Goal: Transaction & Acquisition: Purchase product/service

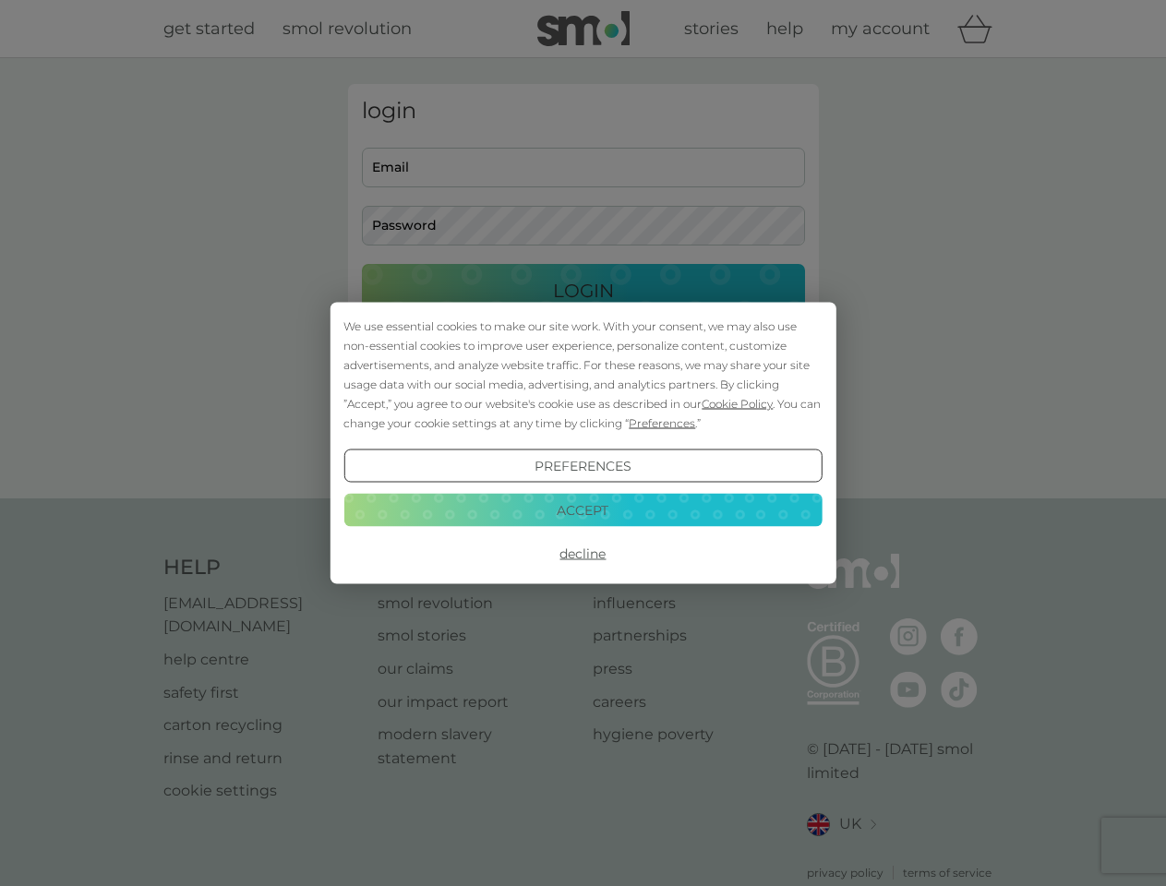
click at [737, 403] on span "Cookie Policy" at bounding box center [736, 404] width 71 height 14
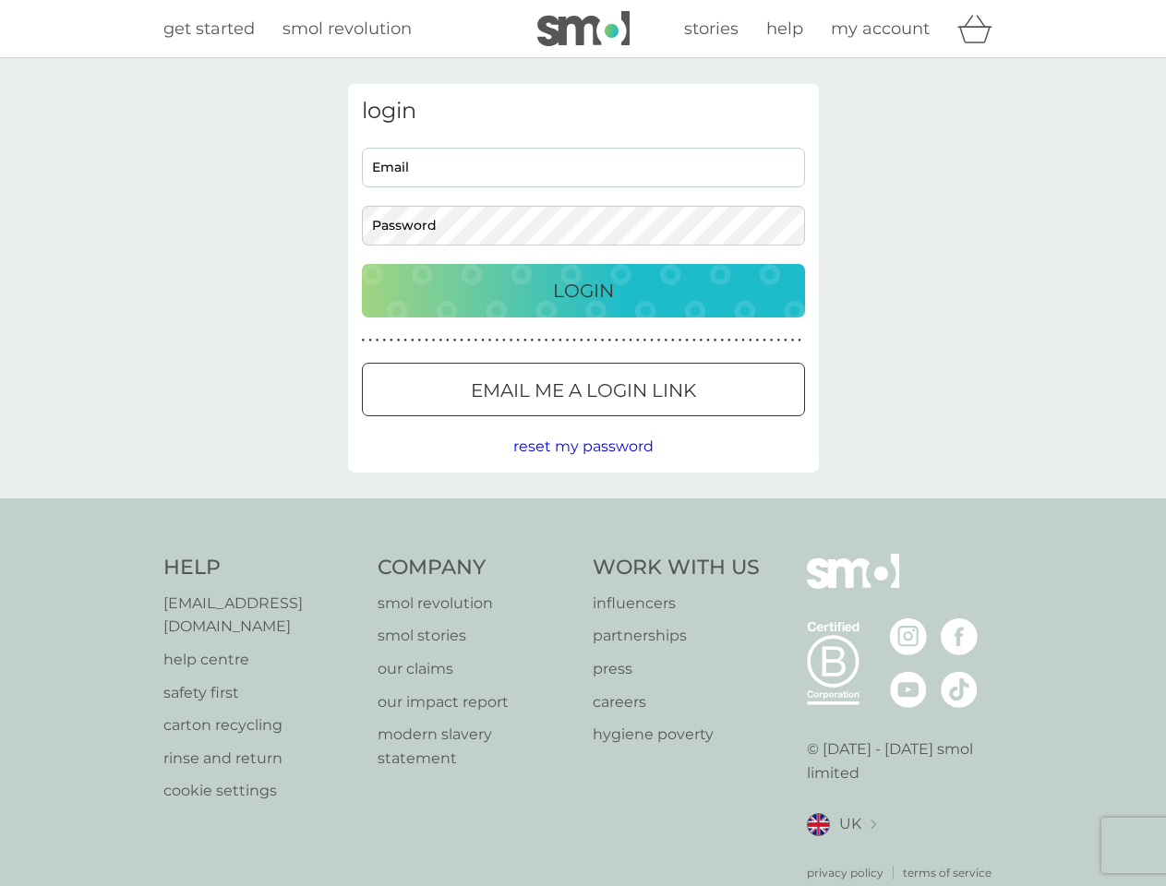
click at [660, 423] on div "login Email Password Login ● ● ● ● ● ● ● ● ● ● ● ● ● ● ● ● ● ● ● ● ● ● ● ● ● ● …" at bounding box center [583, 278] width 471 height 389
click at [582, 466] on div "login Email Password Login ● ● ● ● ● ● ● ● ● ● ● ● ● ● ● ● ● ● ● ● ● ● ● ● ● ● …" at bounding box center [583, 278] width 471 height 389
click at [582, 554] on div "Help [EMAIL_ADDRESS][DOMAIN_NAME] help centre safety first carton recycling rin…" at bounding box center [583, 718] width 840 height 328
click at [582, 509] on div "Help [EMAIL_ADDRESS][DOMAIN_NAME] help centre safety first carton recycling rin…" at bounding box center [583, 717] width 1166 height 438
